Goal: Check status: Check status

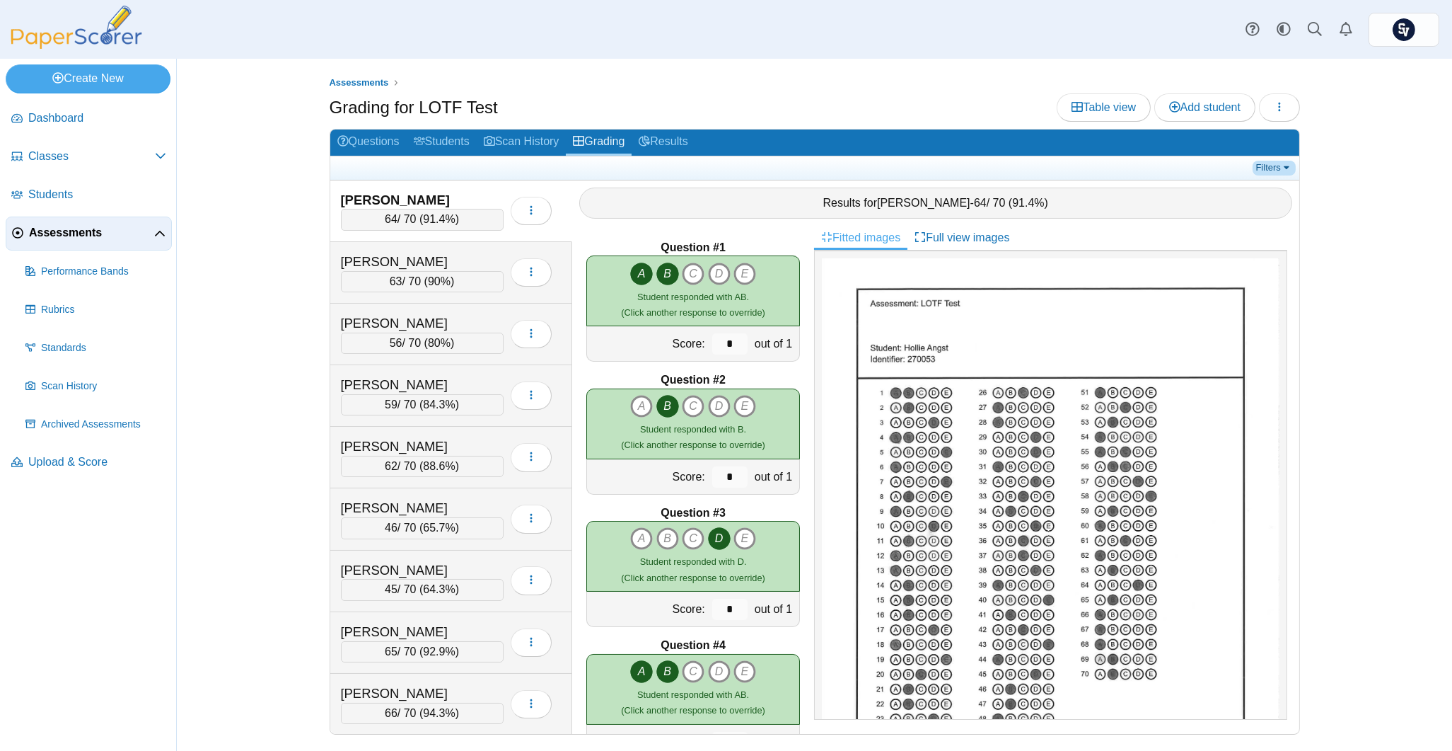
click at [1273, 166] on link "Filters" at bounding box center [1274, 168] width 43 height 14
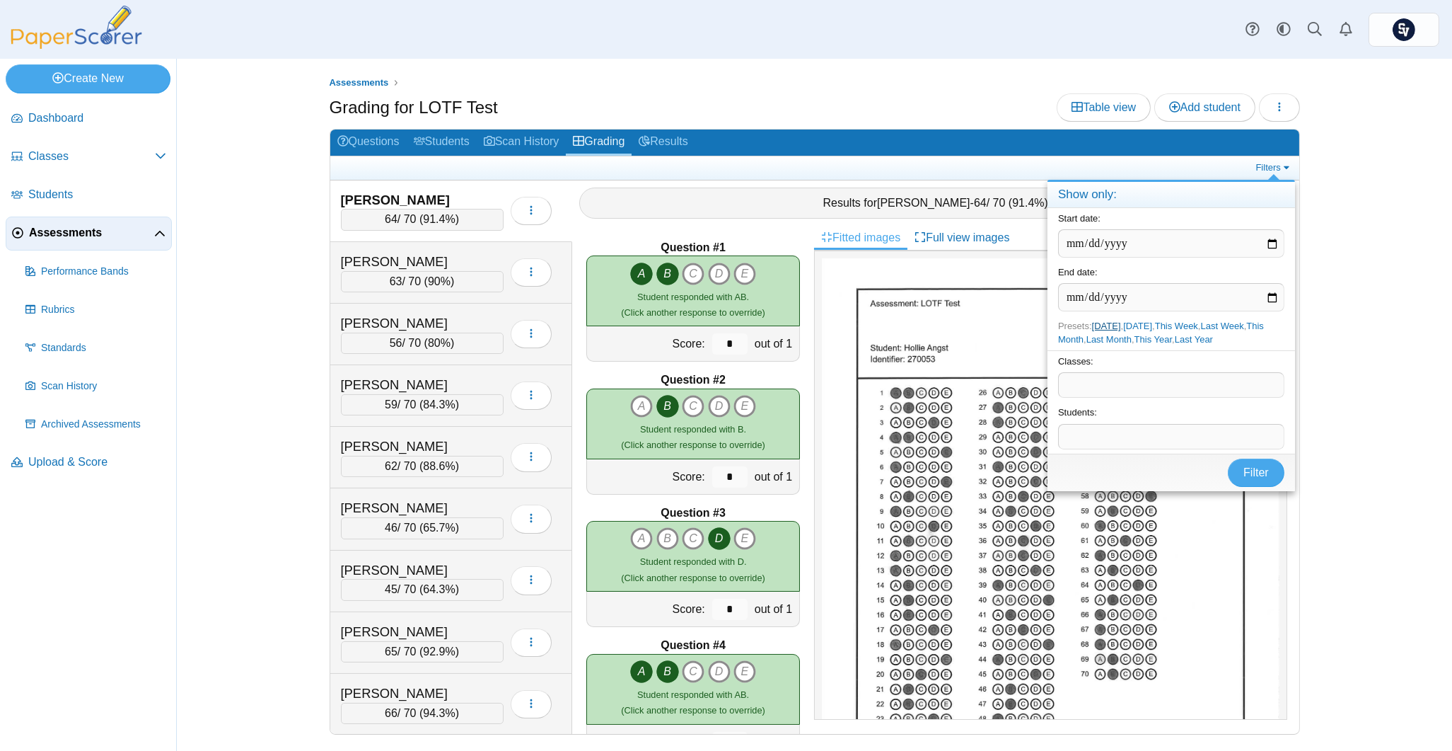
click at [1105, 326] on link "Today" at bounding box center [1106, 325] width 29 height 11
type input "**********"
click at [1243, 474] on button "Filter" at bounding box center [1256, 472] width 57 height 28
